Goal: Task Accomplishment & Management: Manage account settings

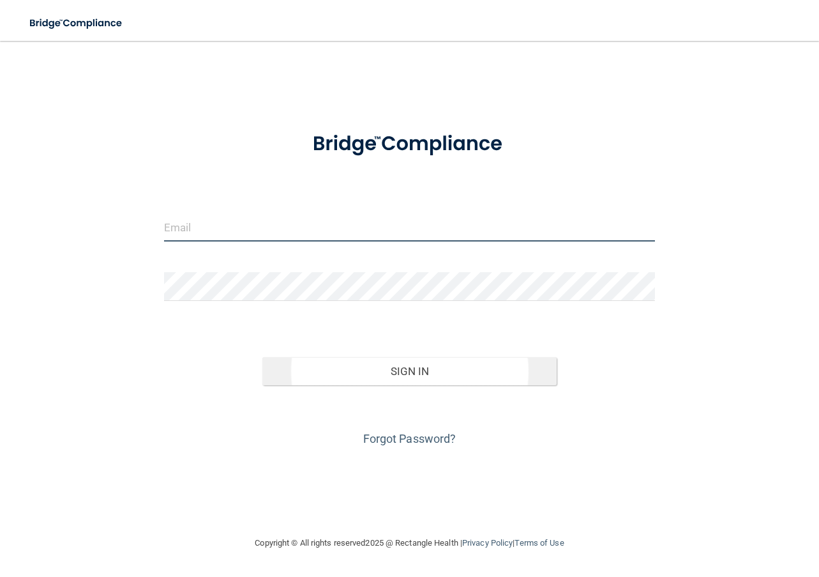
type input "[PERSON_NAME][EMAIL_ADDRESS][DOMAIN_NAME]"
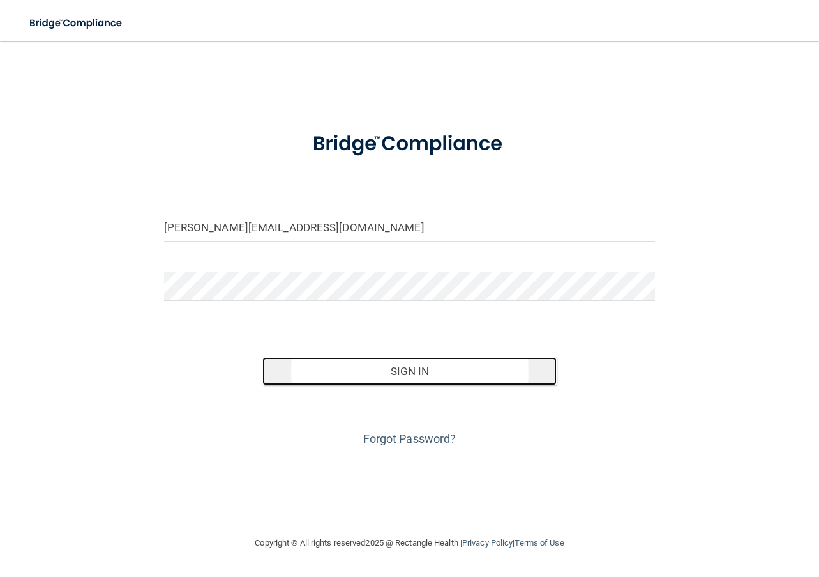
click at [378, 372] on button "Sign In" at bounding box center [409, 371] width 295 height 28
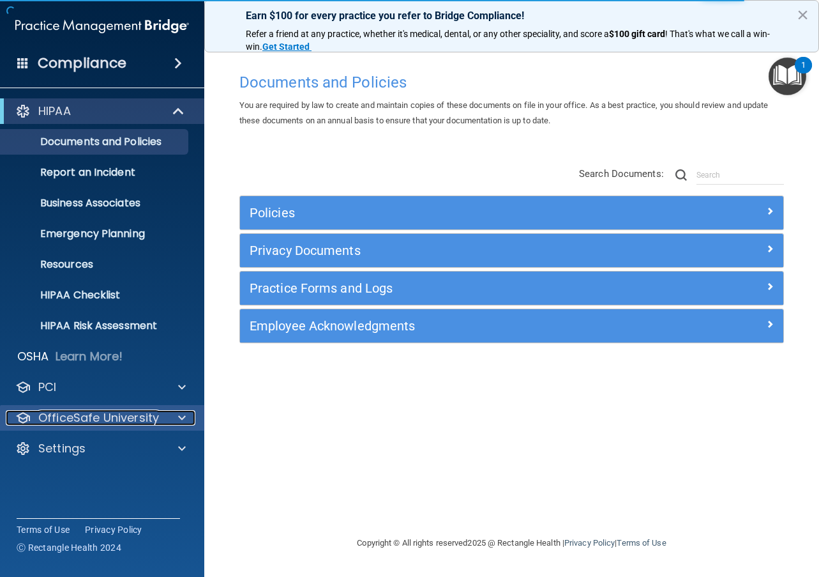
click at [150, 421] on p "OfficeSafe University" at bounding box center [98, 417] width 121 height 15
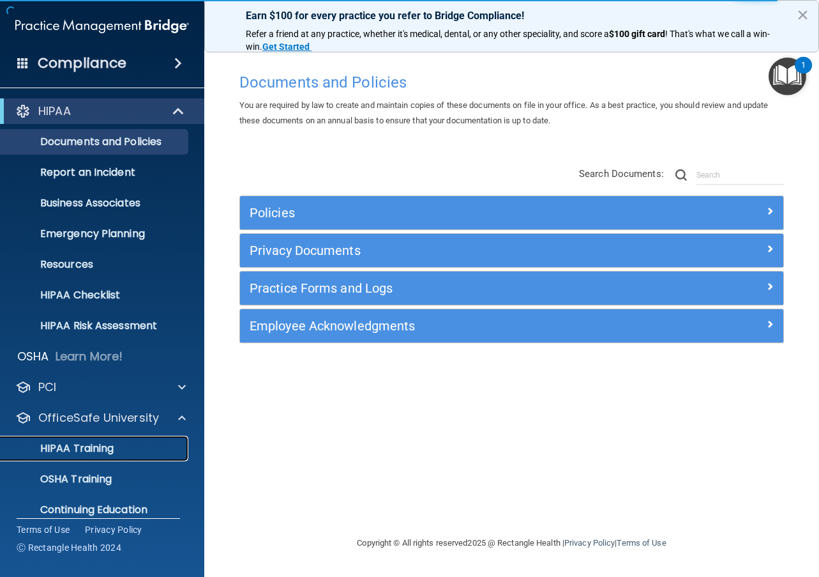
click at [142, 449] on div "HIPAA Training" at bounding box center [95, 448] width 174 height 13
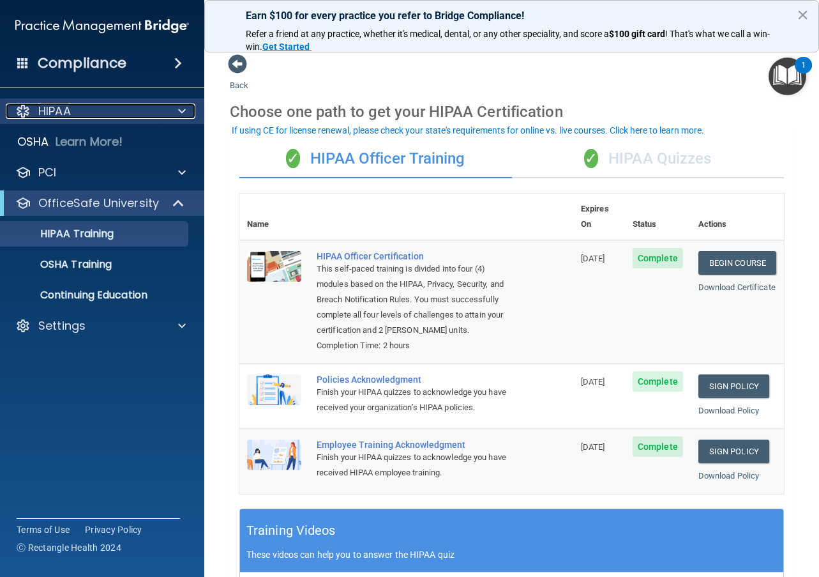
click at [69, 113] on p "HIPAA" at bounding box center [54, 110] width 33 height 15
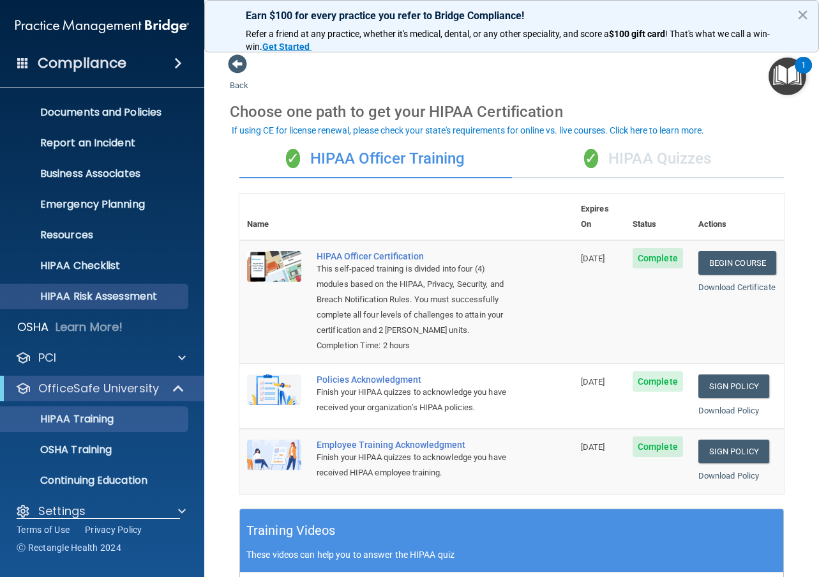
scroll to position [45, 0]
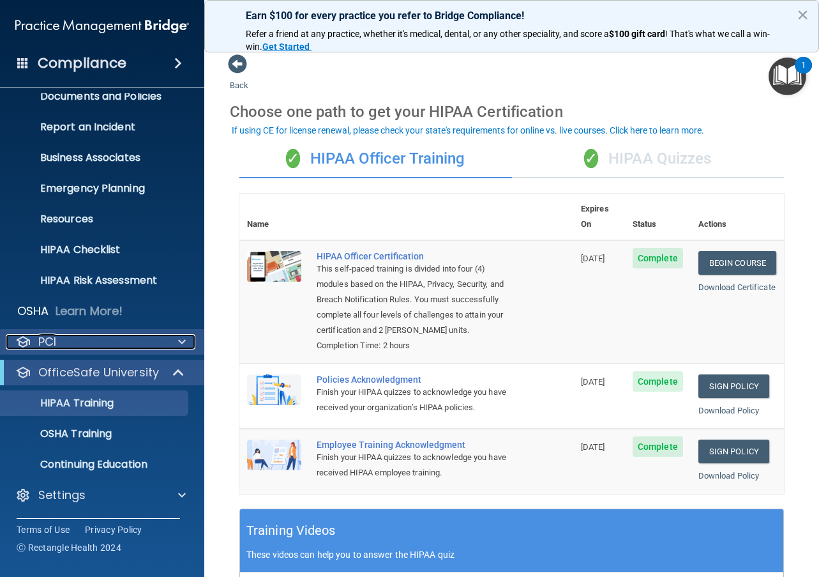
click at [60, 342] on div "PCI" at bounding box center [85, 341] width 158 height 15
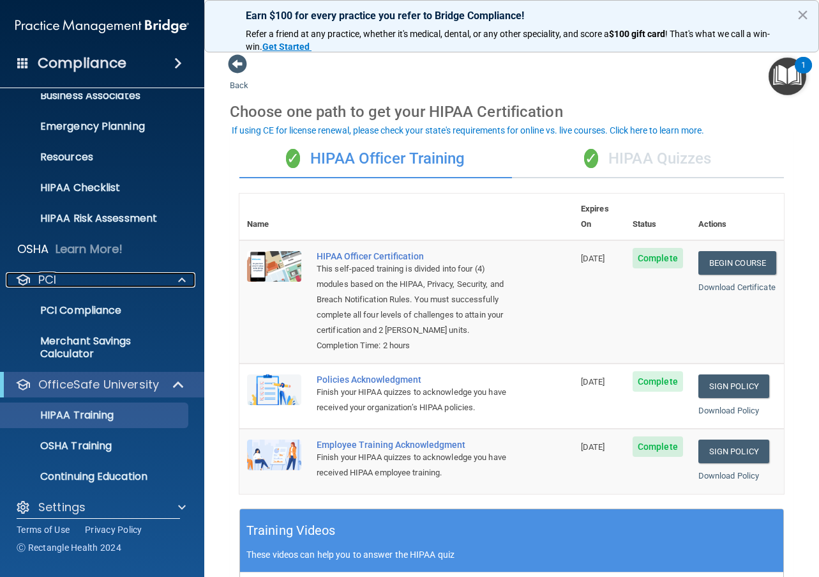
scroll to position [119, 0]
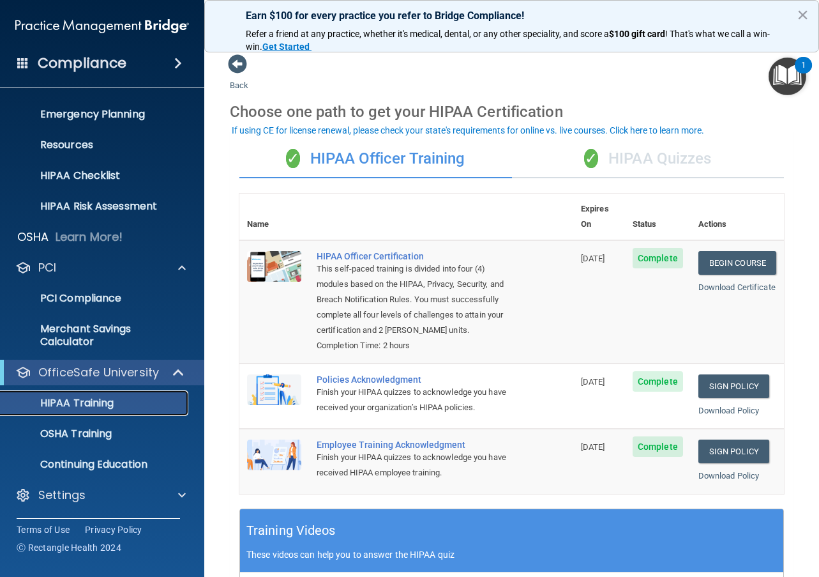
click at [93, 399] on p "HIPAA Training" at bounding box center [60, 402] width 105 height 13
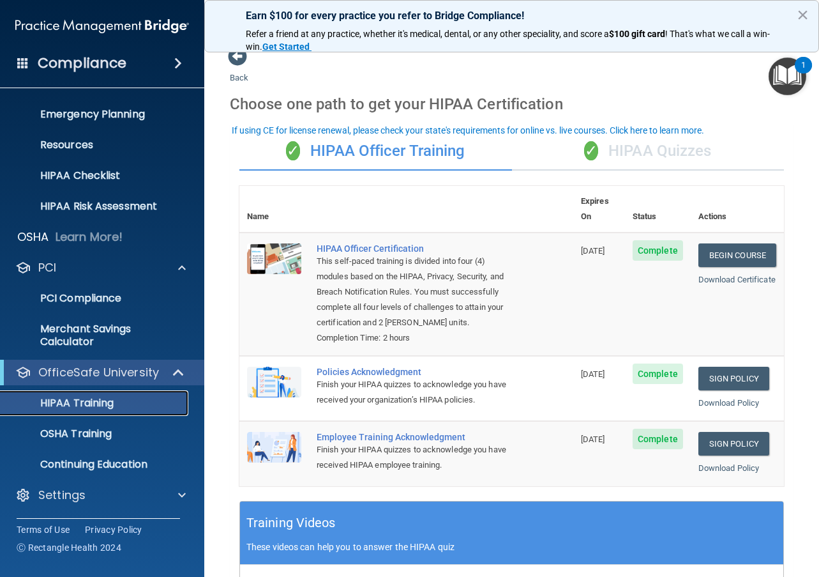
scroll to position [0, 0]
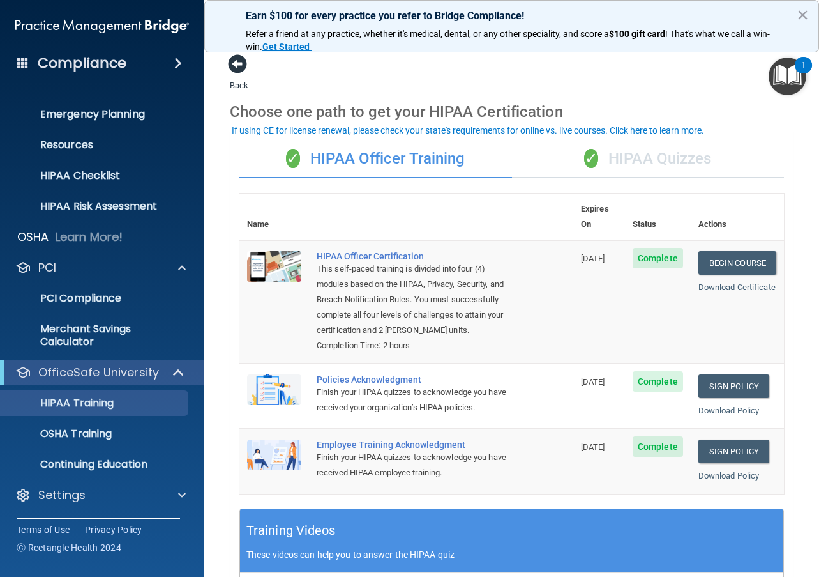
click at [234, 66] on span at bounding box center [237, 63] width 19 height 19
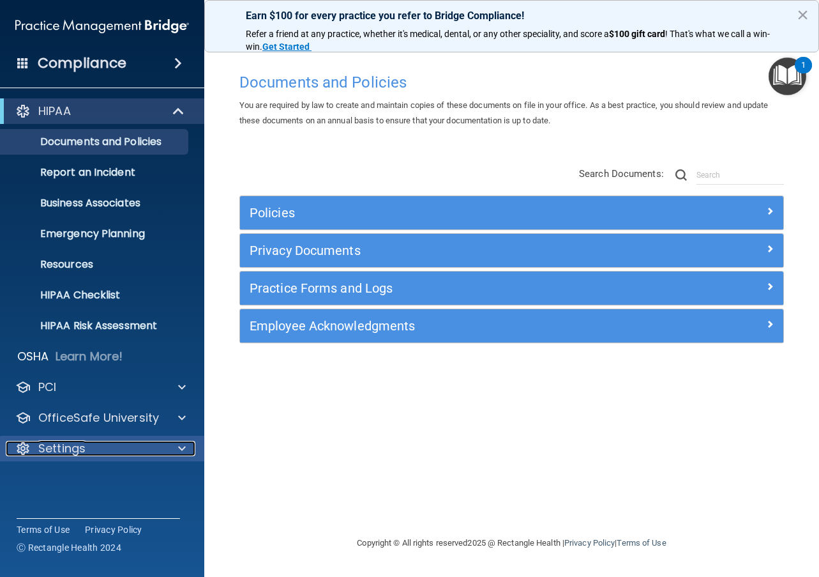
click at [76, 451] on p "Settings" at bounding box center [61, 448] width 47 height 15
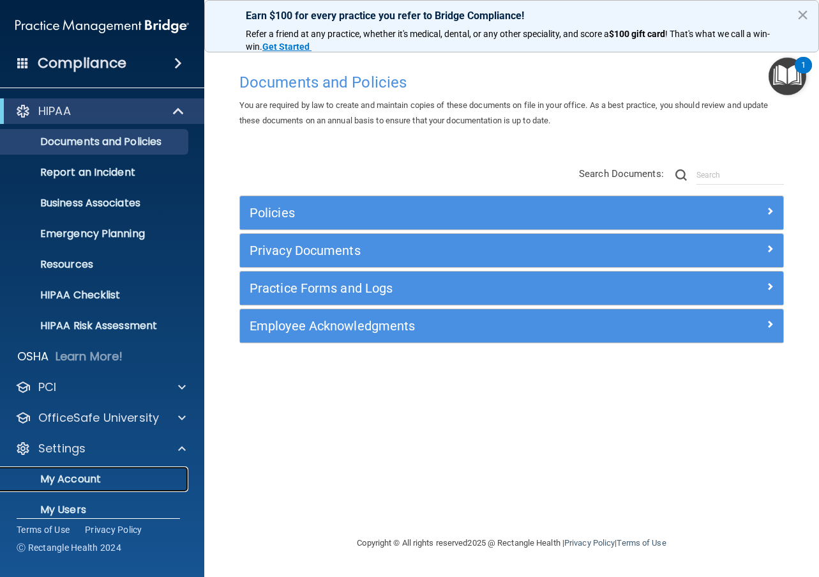
click at [76, 480] on p "My Account" at bounding box center [95, 478] width 174 height 13
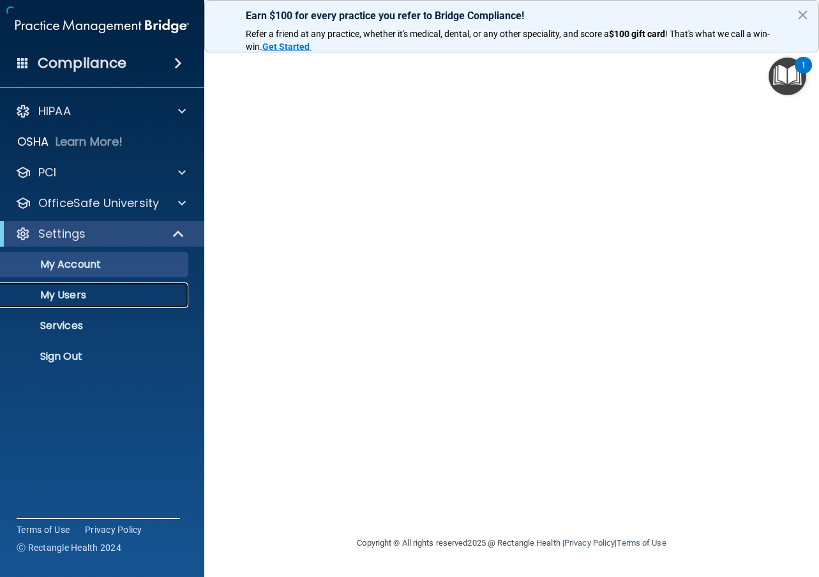
click at [86, 294] on p "My Users" at bounding box center [95, 295] width 174 height 13
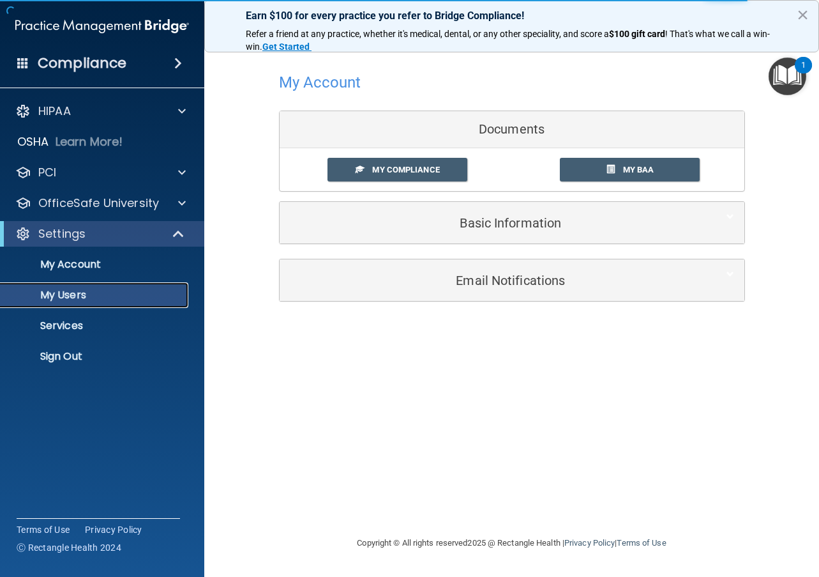
select select "20"
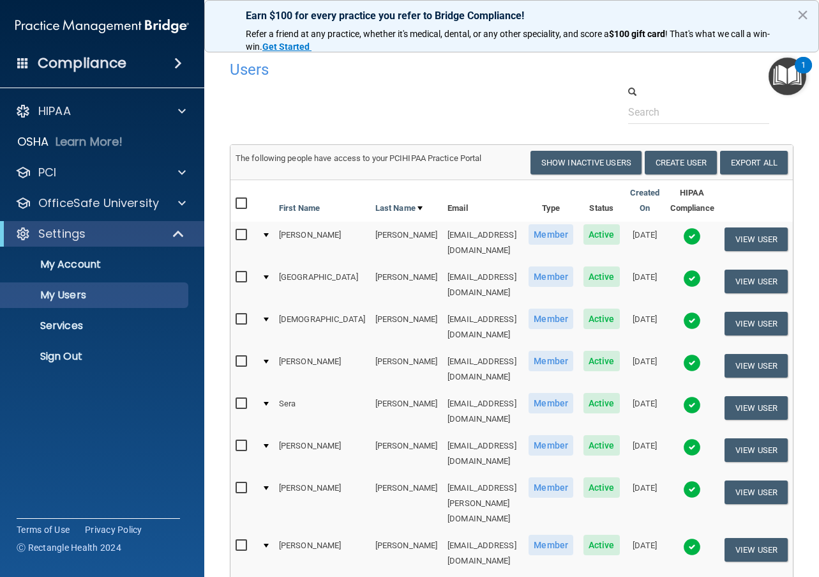
click at [238, 201] on input "checkbox" at bounding box center [243, 204] width 15 height 10
checkbox input "true"
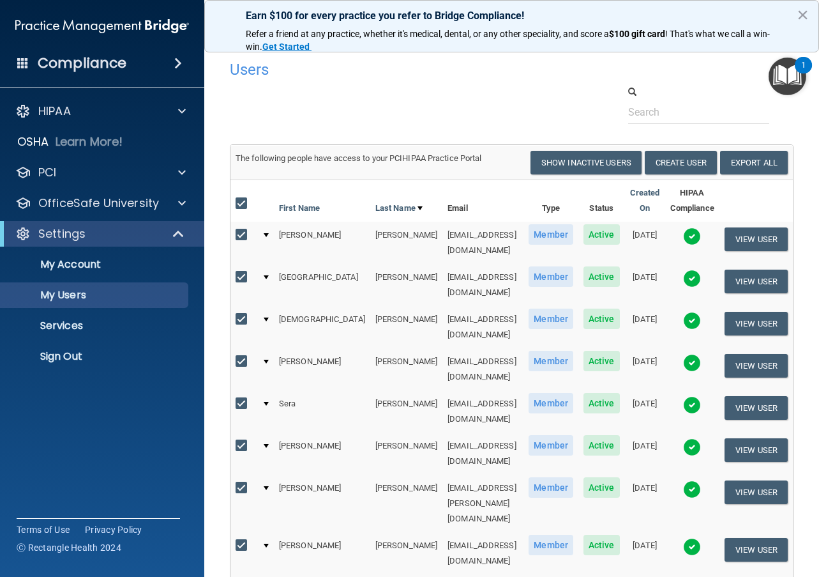
checkbox input "true"
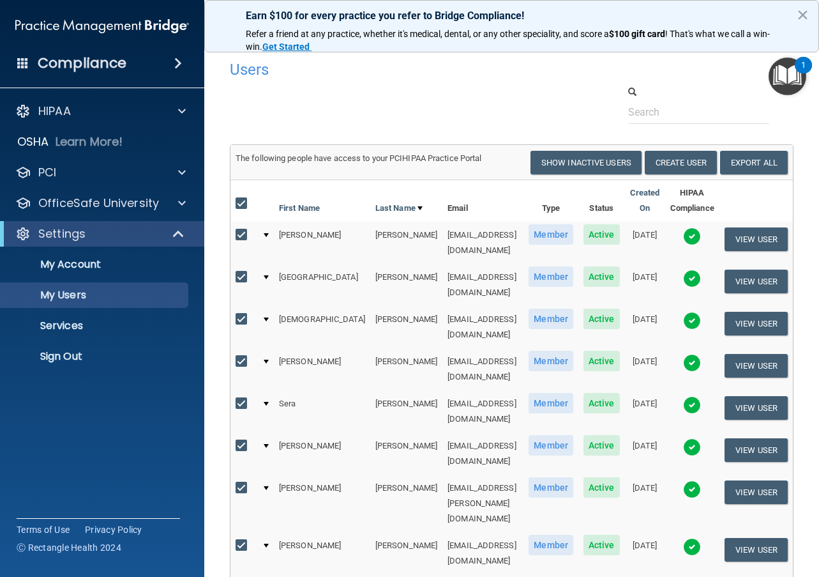
checkbox input "true"
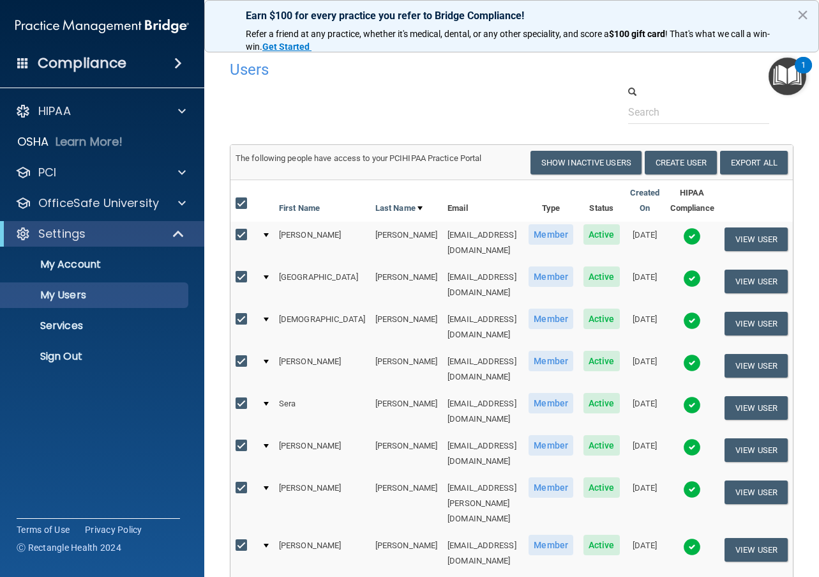
checkbox input "true"
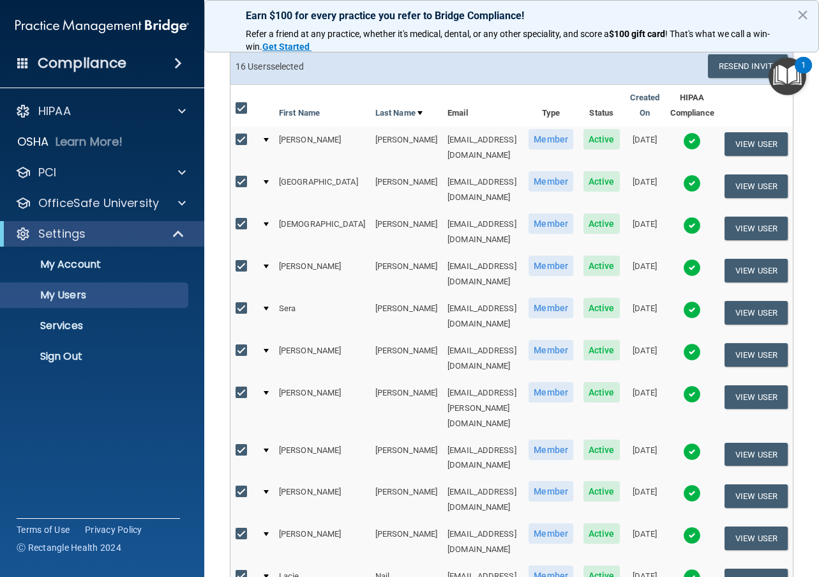
scroll to position [128, 0]
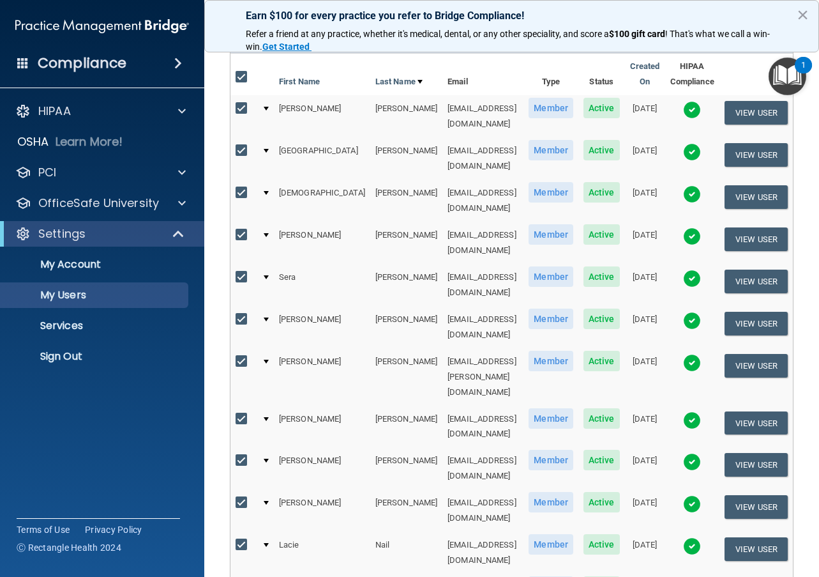
click at [245, 272] on input "checkbox" at bounding box center [243, 277] width 15 height 10
checkbox input "false"
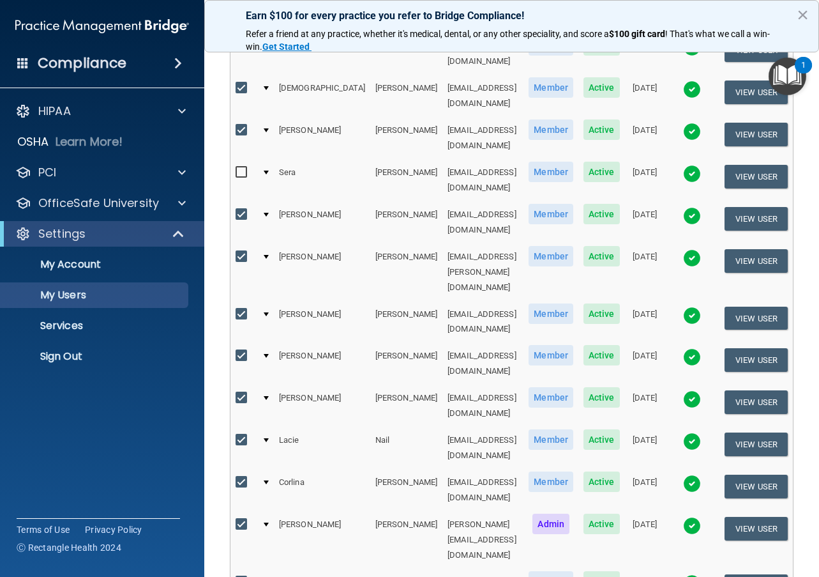
scroll to position [255, 0]
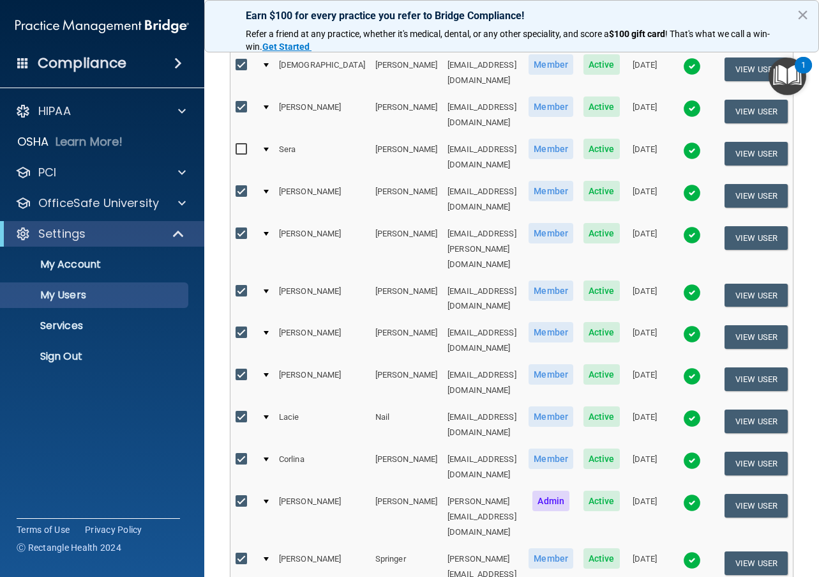
click at [240, 286] on input "checkbox" at bounding box center [243, 291] width 15 height 10
checkbox input "false"
click at [243, 454] on input "checkbox" at bounding box center [243, 459] width 15 height 10
checkbox input "false"
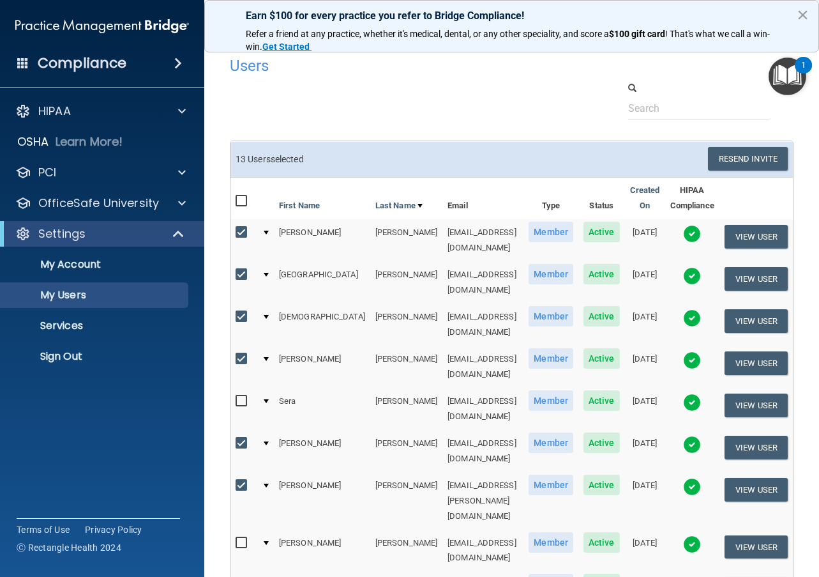
scroll to position [0, 0]
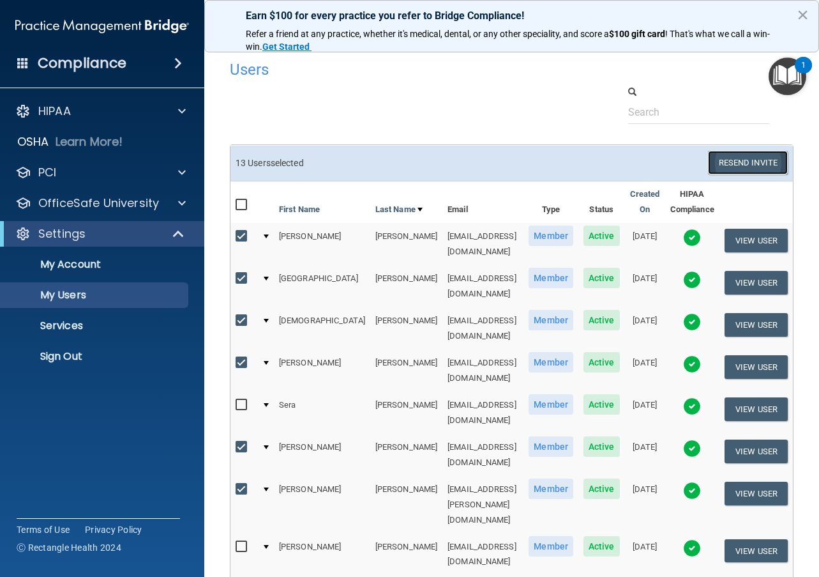
click at [766, 165] on button "Resend Invite" at bounding box center [748, 163] width 80 height 24
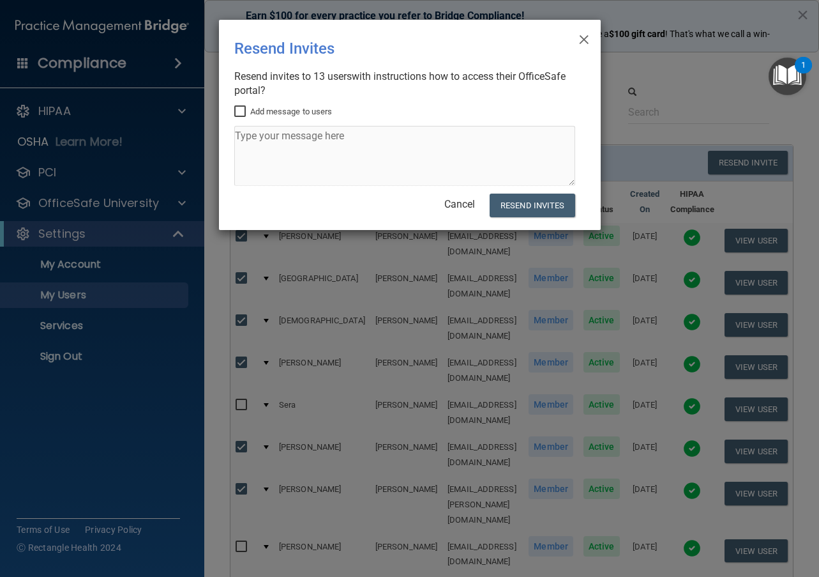
click at [241, 112] on input "Add message to users" at bounding box center [241, 112] width 15 height 10
checkbox input "true"
drag, startPoint x: 245, startPoint y: 143, endPoint x: 252, endPoint y: 150, distance: 9.5
click at [245, 142] on textarea at bounding box center [404, 156] width 341 height 60
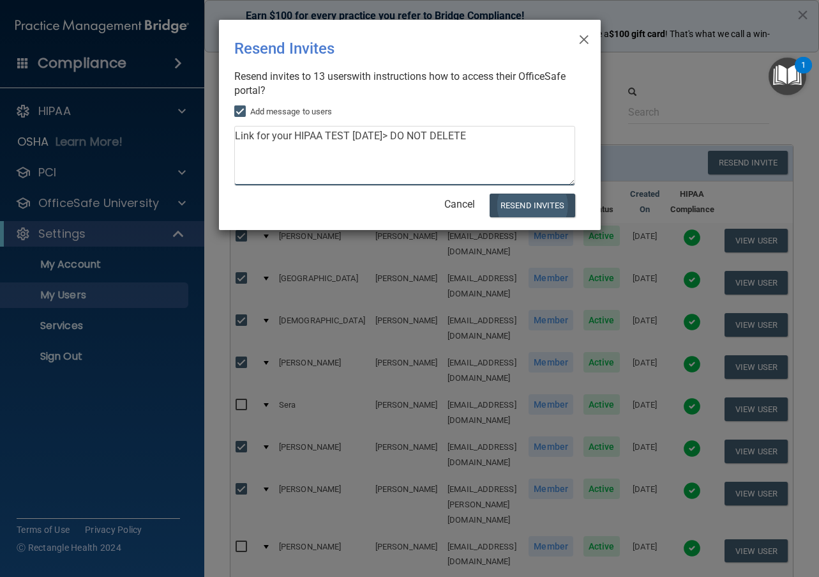
type textarea "Link for your HIPAA TEST [DATE]> DO NOT DELETE"
drag, startPoint x: 522, startPoint y: 206, endPoint x: 291, endPoint y: 264, distance: 238.3
click at [518, 208] on button "Resend Invites" at bounding box center [532, 205] width 85 height 24
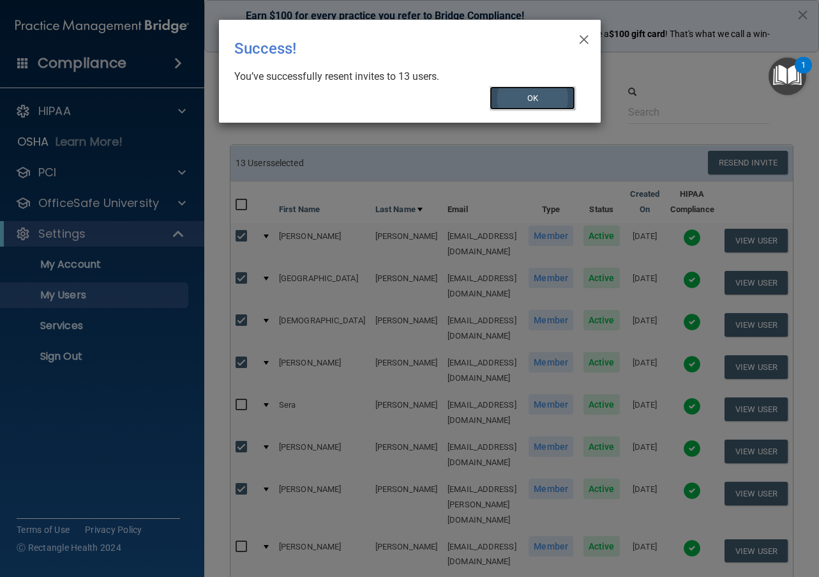
click at [524, 103] on button "OK" at bounding box center [533, 98] width 86 height 24
